Goal: Find contact information: Find contact information

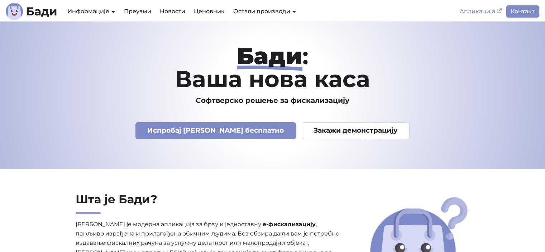
click at [499, 13] on icon "Main" at bounding box center [499, 11] width 5 height 4
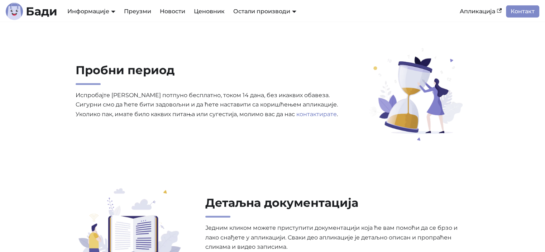
scroll to position [2092, 0]
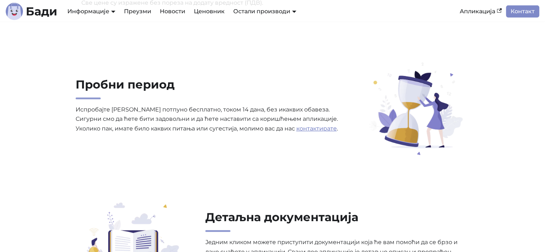
click at [296, 131] on link "контактирате" at bounding box center [316, 128] width 40 height 7
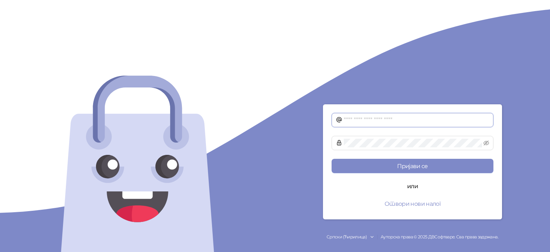
click at [389, 121] on input "text" at bounding box center [416, 120] width 145 height 9
type input "*"
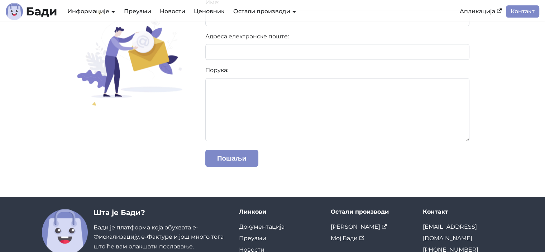
scroll to position [153, 0]
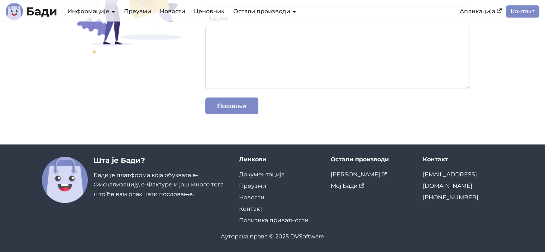
click at [273, 115] on div "Пошаљите нам поруку Ако имате било какво питање или сугестију, попуните формула…" at bounding box center [338, 7] width 276 height 230
click at [340, 176] on link "[PERSON_NAME]" at bounding box center [359, 174] width 56 height 7
